Goal: Task Accomplishment & Management: Use online tool/utility

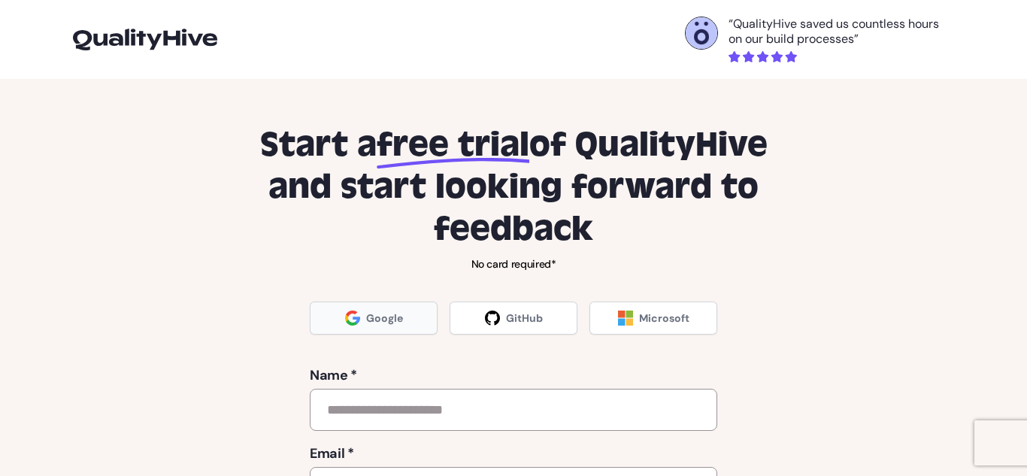
click at [377, 313] on span "Google" at bounding box center [384, 317] width 37 height 15
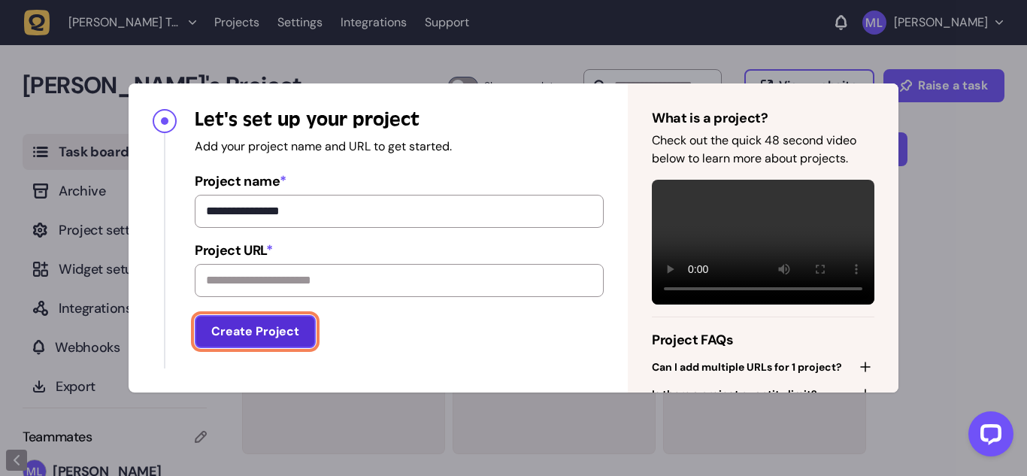
click at [224, 330] on button "Create Project" at bounding box center [255, 331] width 121 height 33
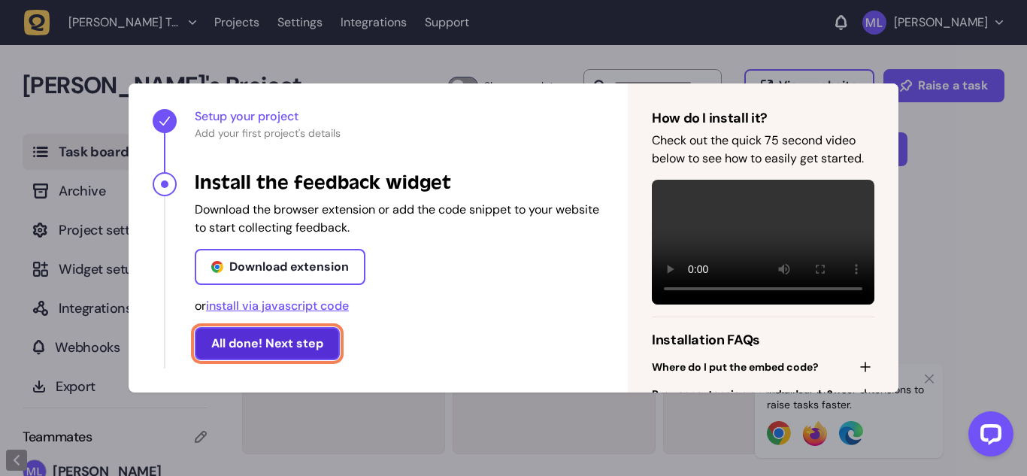
click at [249, 345] on button "All done! Next step" at bounding box center [267, 343] width 145 height 33
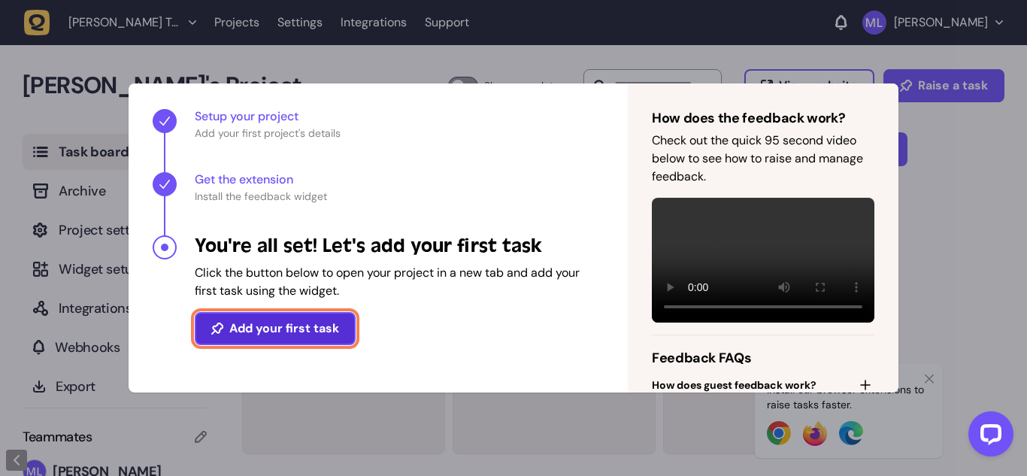
click at [290, 326] on button "Add your first task" at bounding box center [275, 328] width 161 height 33
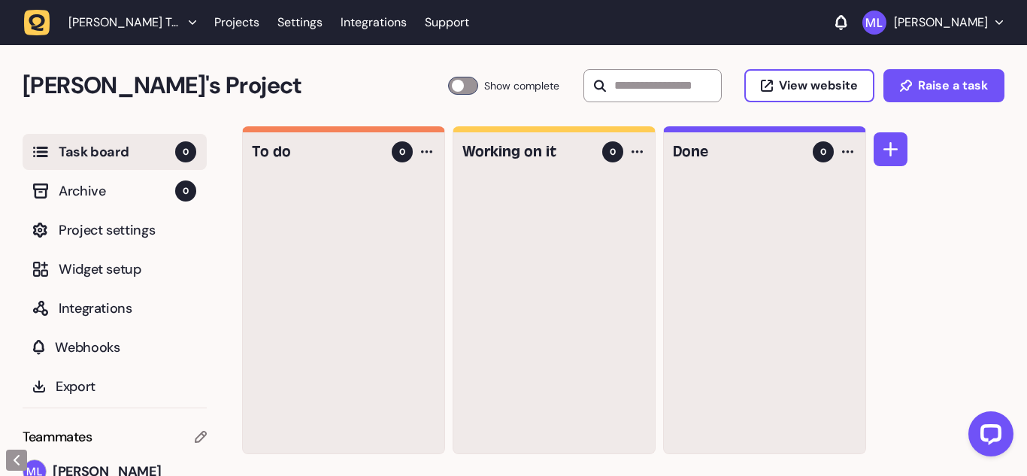
click at [787, 217] on div at bounding box center [764, 315] width 201 height 276
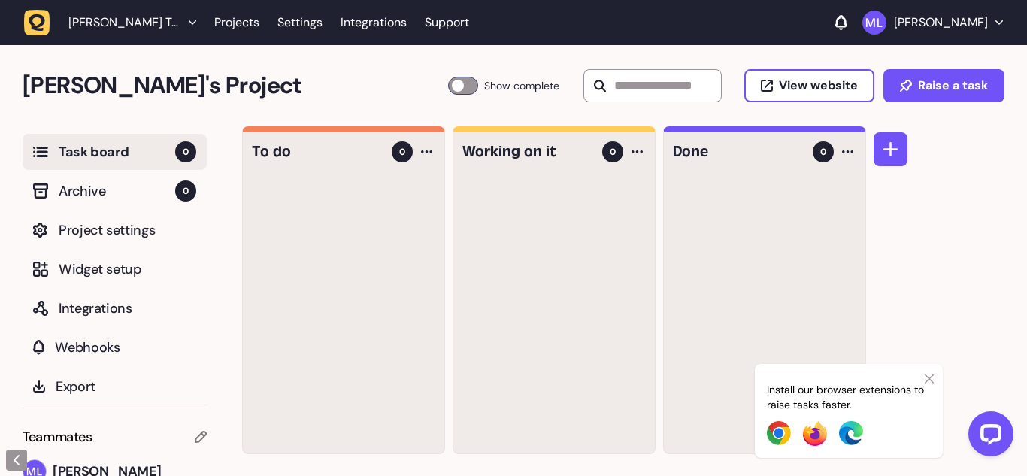
click at [930, 379] on icon at bounding box center [928, 379] width 9 height 12
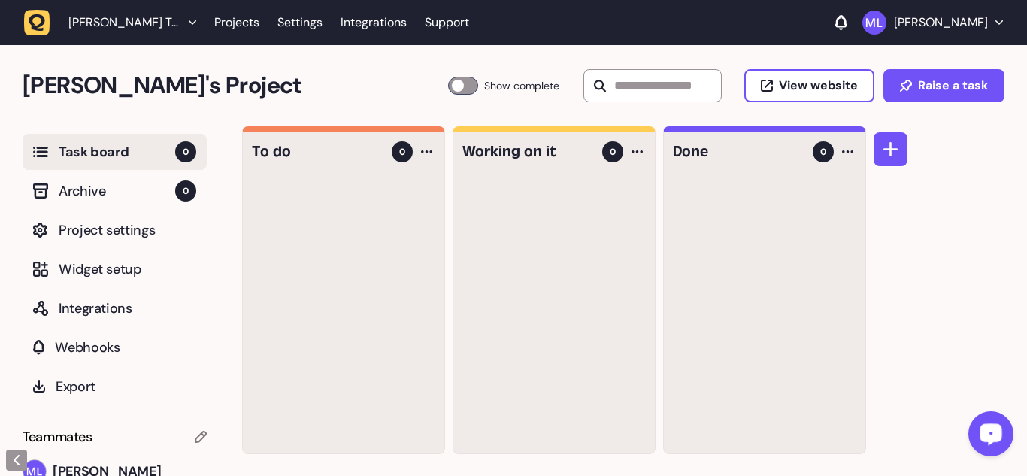
scroll to position [1, 0]
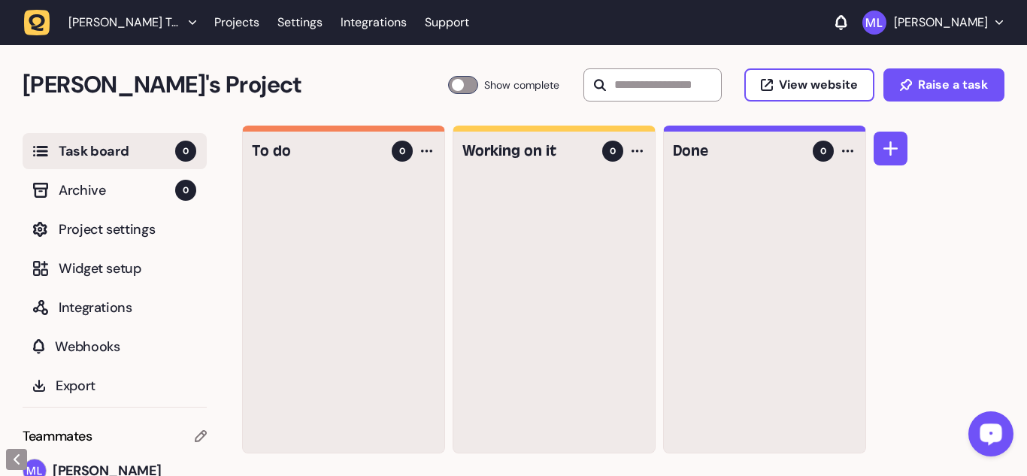
click at [976, 416] on button "Open LiveChat chat widget" at bounding box center [990, 433] width 45 height 45
